Goal: Task Accomplishment & Management: Use online tool/utility

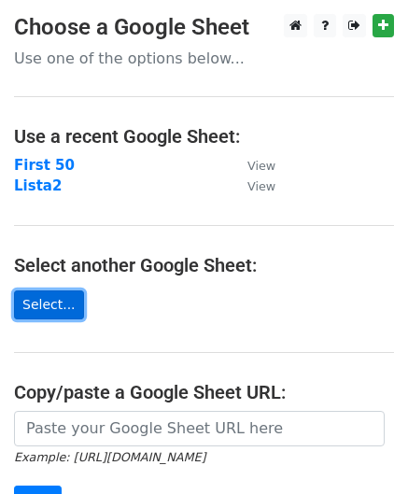
click at [47, 298] on link "Select..." at bounding box center [49, 305] width 70 height 29
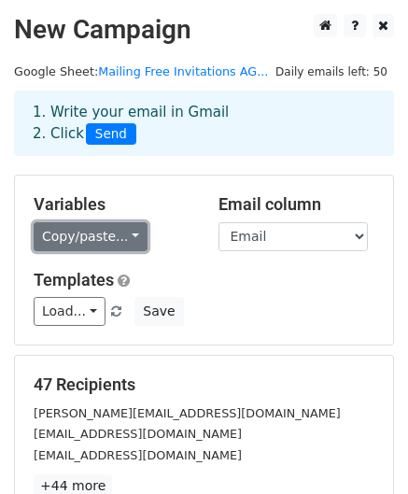
click at [109, 234] on link "Copy/paste..." at bounding box center [91, 236] width 114 height 29
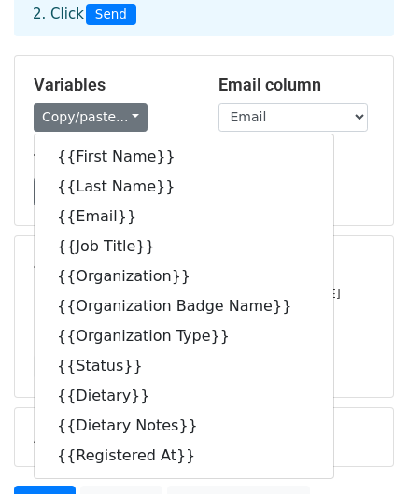
scroll to position [187, 0]
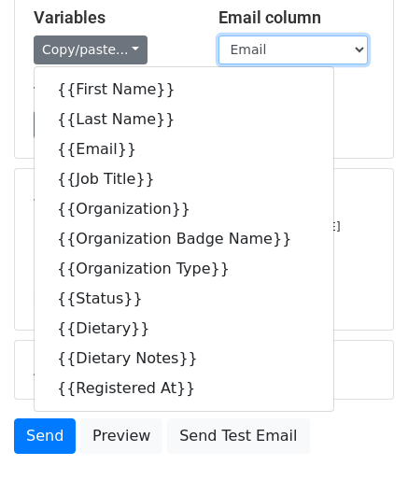
click at [293, 59] on select "First Name Last Name Email Job Title Organization Organization Badge Name Organ…" at bounding box center [293, 50] width 149 height 29
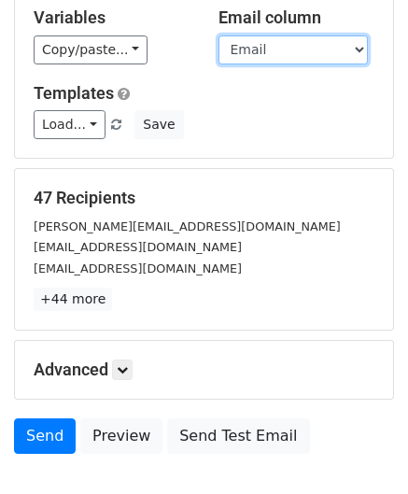
click at [306, 50] on select "First Name Last Name Email Job Title Organization Organization Badge Name Organ…" at bounding box center [293, 50] width 149 height 29
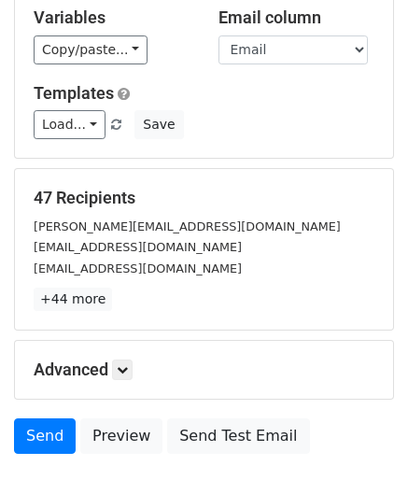
click at [186, 58] on div "Copy/paste... {{First Name}} {{Last Name}} {{Email}} {{Job Title}} {{Organizati…" at bounding box center [112, 50] width 157 height 29
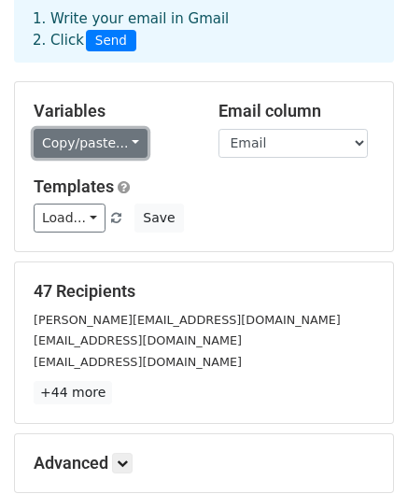
click at [78, 146] on link "Copy/paste..." at bounding box center [91, 143] width 114 height 29
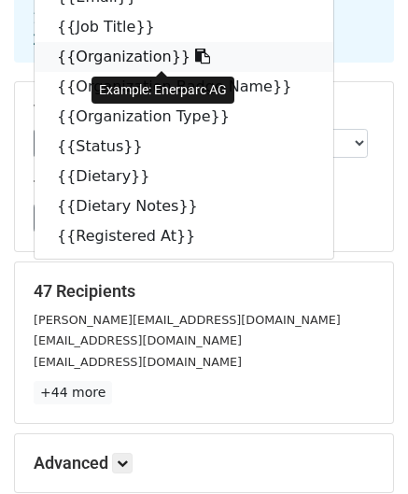
click at [120, 61] on link "{{Organization}}" at bounding box center [184, 57] width 299 height 30
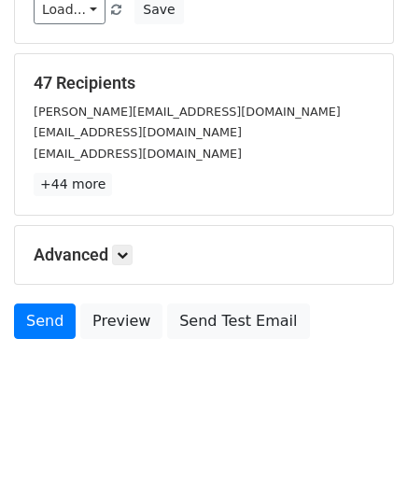
scroll to position [0, 0]
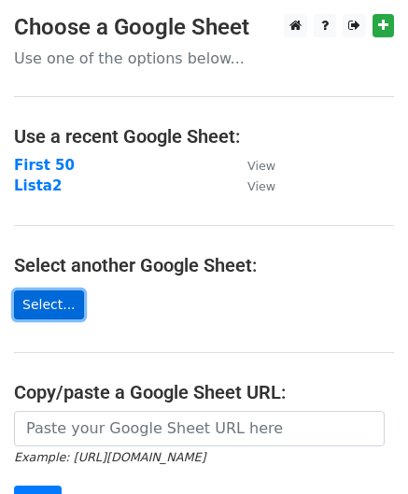
click at [43, 304] on link "Select..." at bounding box center [49, 305] width 70 height 29
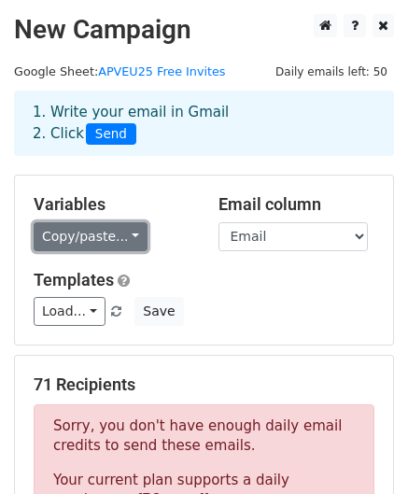
click at [90, 231] on link "Copy/paste..." at bounding box center [91, 236] width 114 height 29
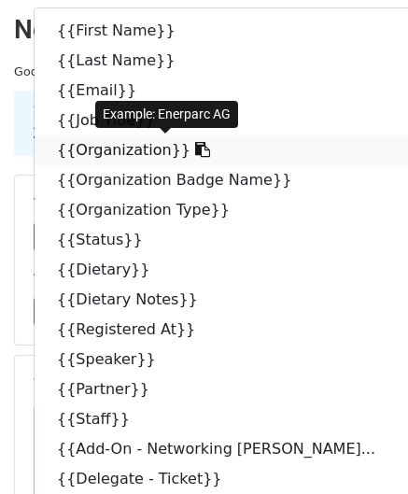
click at [195, 152] on icon at bounding box center [202, 149] width 15 height 15
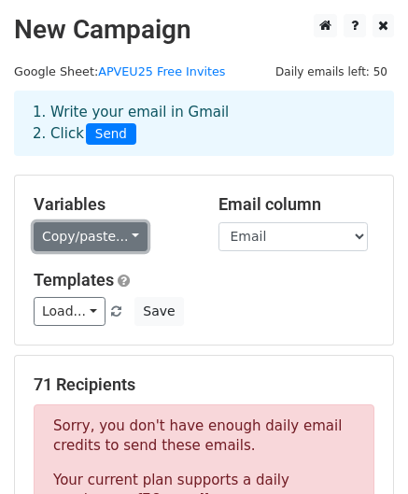
click at [95, 236] on link "Copy/paste..." at bounding box center [91, 236] width 114 height 29
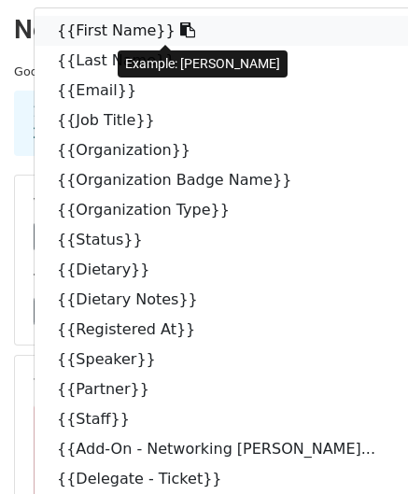
click at [180, 23] on icon at bounding box center [187, 29] width 15 height 15
